Goal: Go to known website: Access a specific website the user already knows

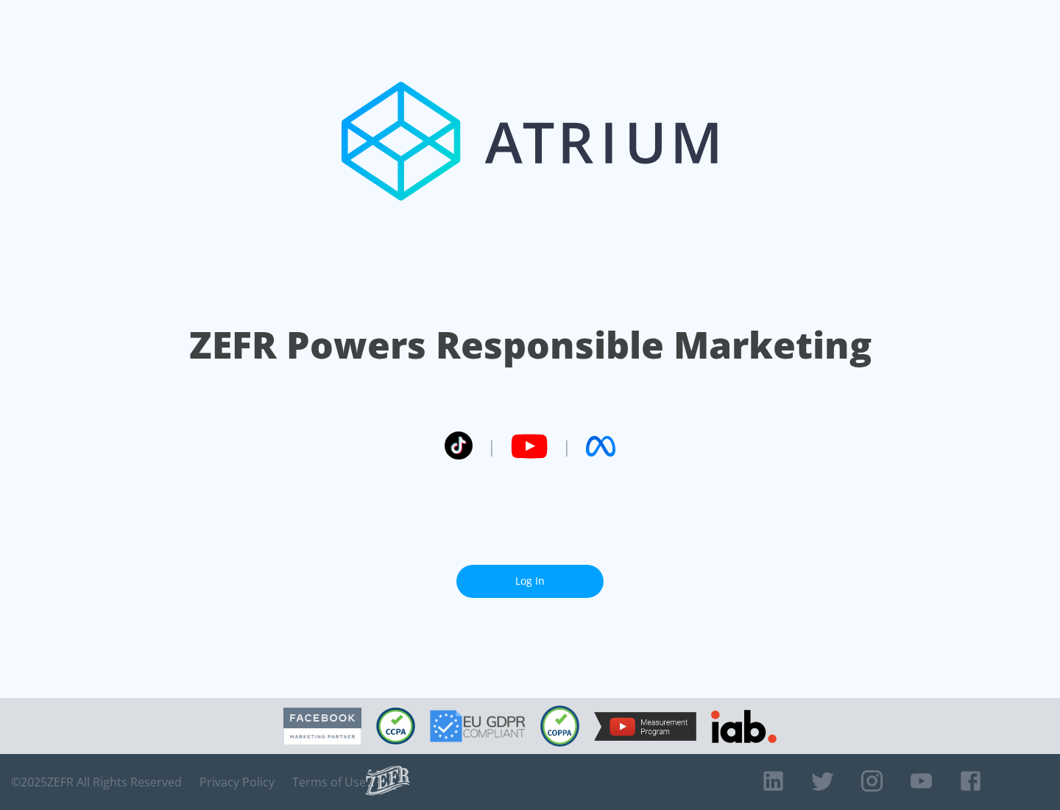
click at [530, 581] on link "Log In" at bounding box center [529, 580] width 147 height 33
